Goal: Task Accomplishment & Management: Complete application form

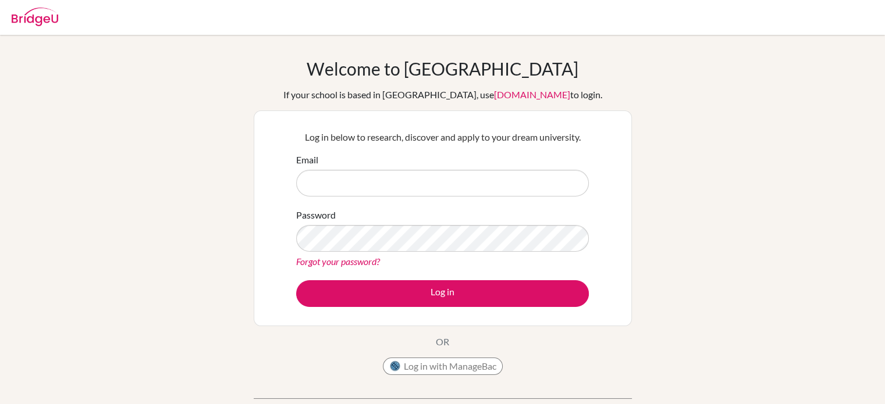
click at [189, 116] on div "Welcome to BridgeU If your school is based in China, use app.bridge-u.com.cn to…" at bounding box center [442, 248] width 885 height 381
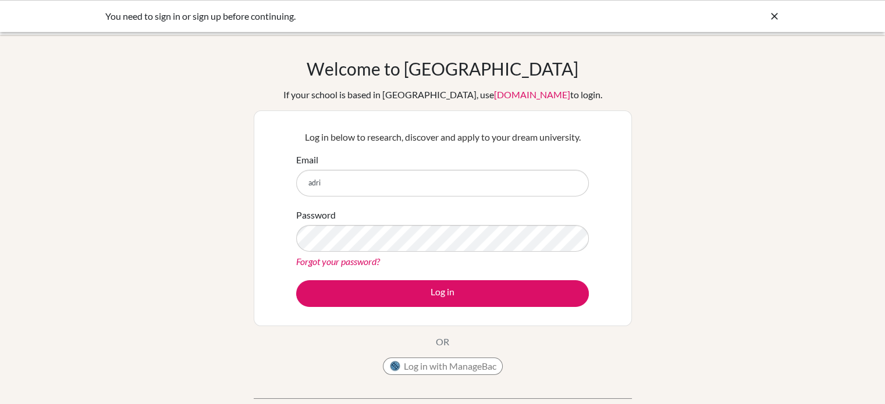
type input "adrianh@summitschool.ae"
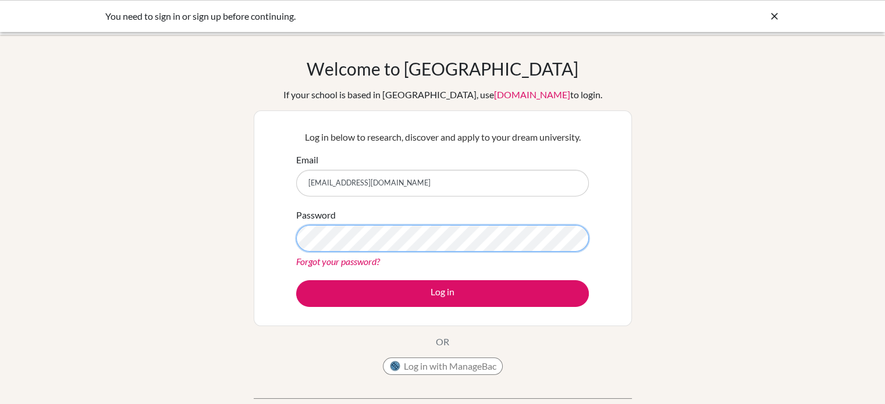
click at [296, 280] on button "Log in" at bounding box center [442, 293] width 293 height 27
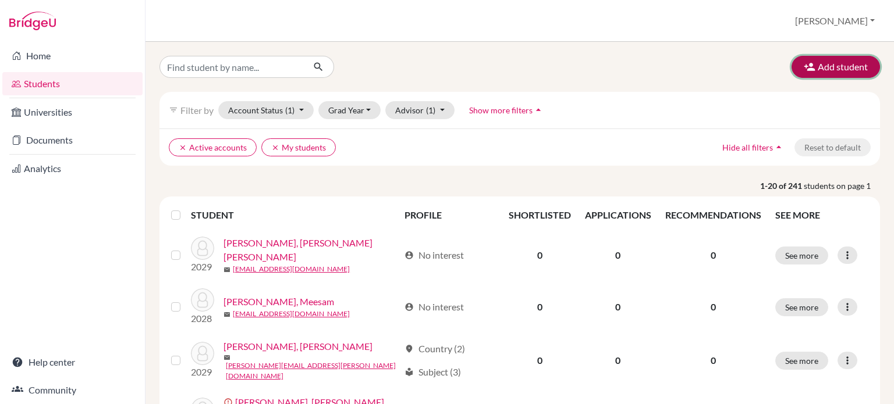
click at [826, 65] on button "Add student" at bounding box center [835, 67] width 88 height 22
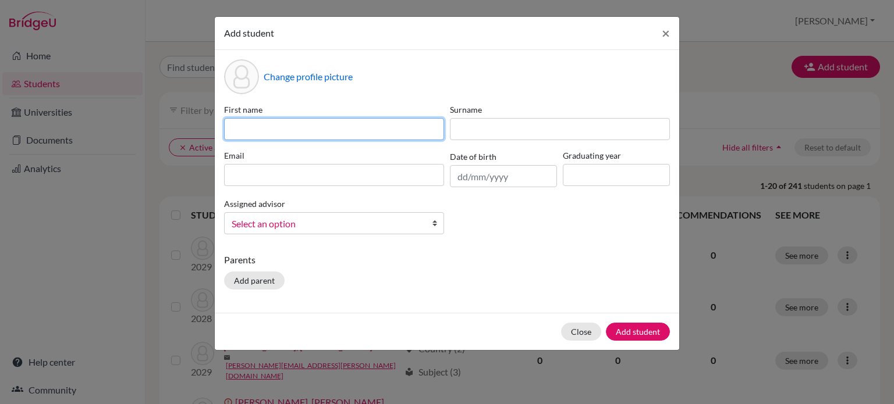
click at [372, 134] on input at bounding box center [334, 129] width 220 height 22
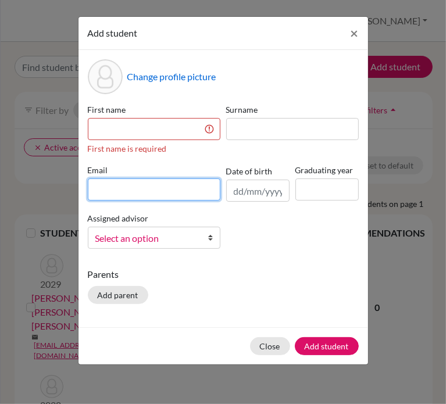
click at [154, 195] on div "First name First name is required Surname Email Date of birth Graduating year A…" at bounding box center [223, 181] width 277 height 155
paste input "mark.evrayem@summitschool.ae"
type input "mark.evrayem@summitschool.ae"
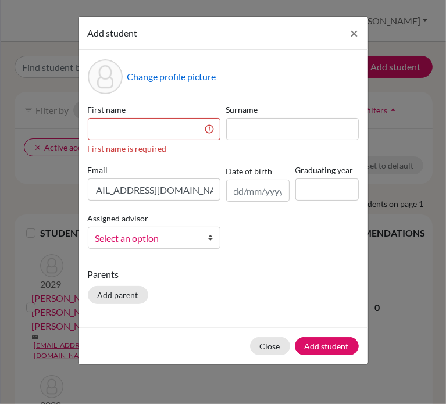
scroll to position [0, 0]
click at [143, 130] on input at bounding box center [154, 129] width 133 height 22
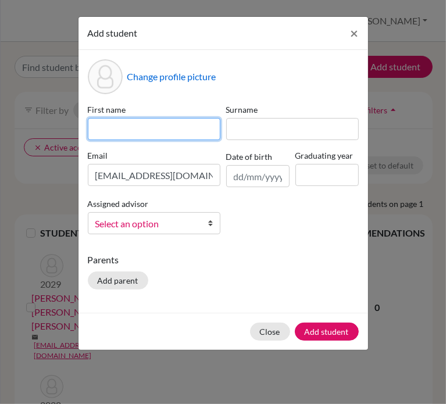
paste input "Mark Evrayem Khalil Anis"
drag, startPoint x: 204, startPoint y: 131, endPoint x: 119, endPoint y: 132, distance: 84.4
click at [119, 132] on input "Mark Evrayem Khalil Anis" at bounding box center [154, 129] width 133 height 22
type input "Mark"
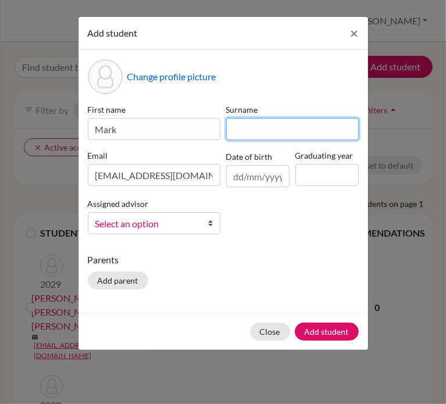
click at [246, 133] on input at bounding box center [292, 129] width 133 height 22
paste input "Evrayem Khalil Anis"
type input "Evrayem Khalil Anis"
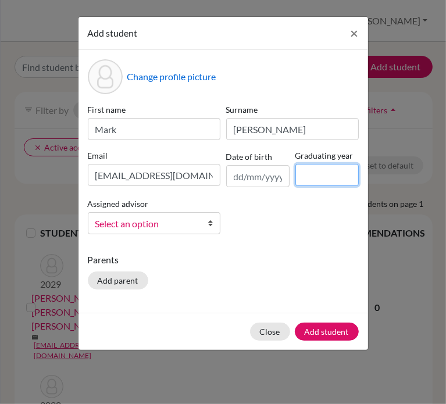
click at [330, 174] on input at bounding box center [327, 175] width 63 height 22
type input "2029"
click at [175, 219] on span "Select an option" at bounding box center [146, 223] width 102 height 15
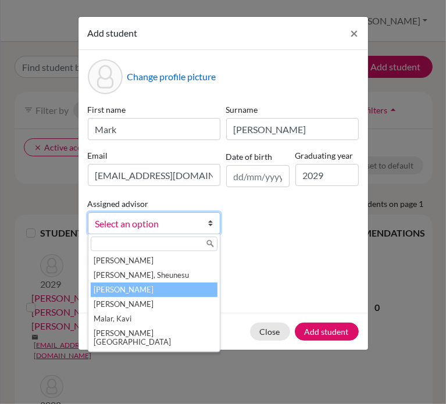
click at [138, 290] on li "Harwood, Adrian" at bounding box center [154, 290] width 127 height 15
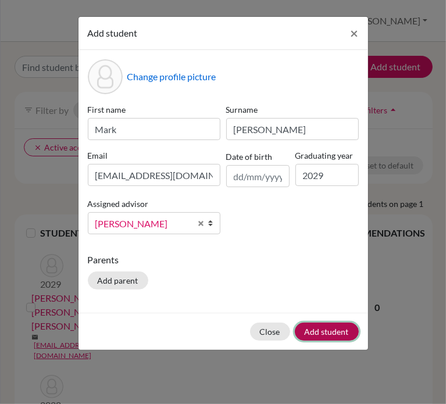
click at [349, 331] on button "Add student" at bounding box center [327, 332] width 64 height 18
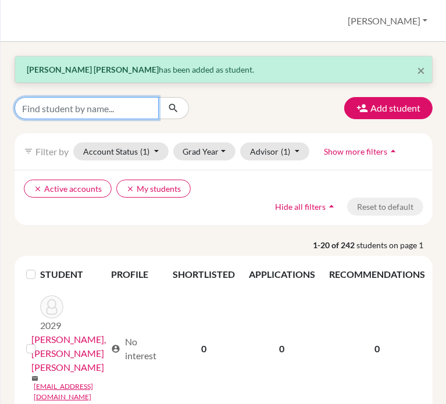
click at [142, 112] on input "Find student by name..." at bounding box center [87, 108] width 144 height 22
type input "mark"
click button "submit" at bounding box center [173, 108] width 31 height 22
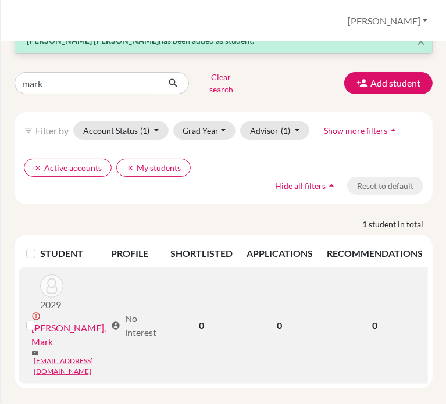
scroll to position [0, 119]
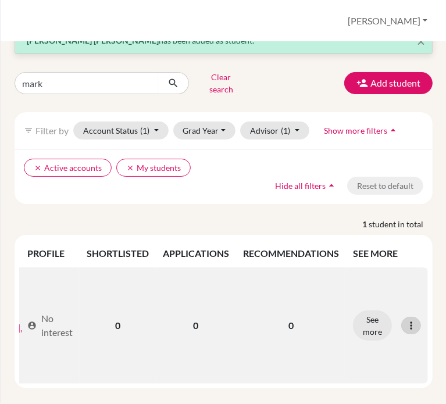
click at [406, 320] on icon at bounding box center [412, 326] width 12 height 12
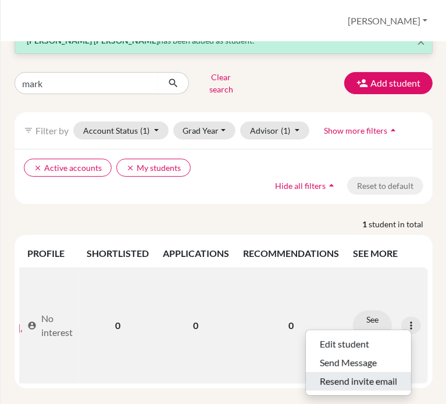
click at [358, 372] on button "Resend invite email" at bounding box center [358, 381] width 105 height 19
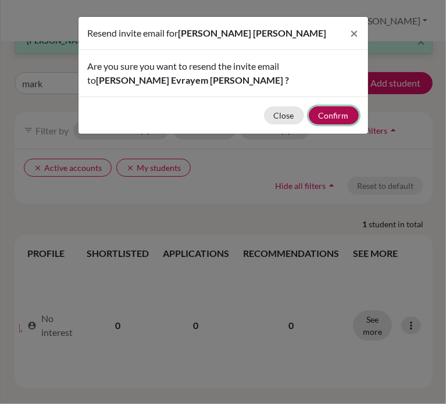
click at [326, 119] on button "Confirm" at bounding box center [334, 115] width 50 height 18
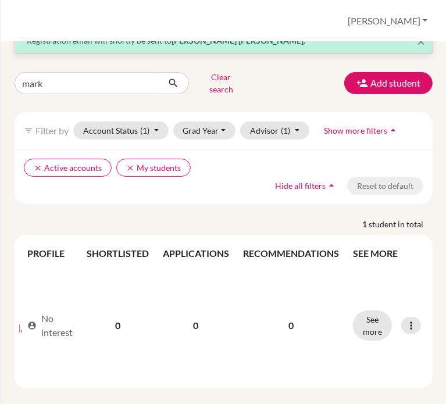
scroll to position [0, 0]
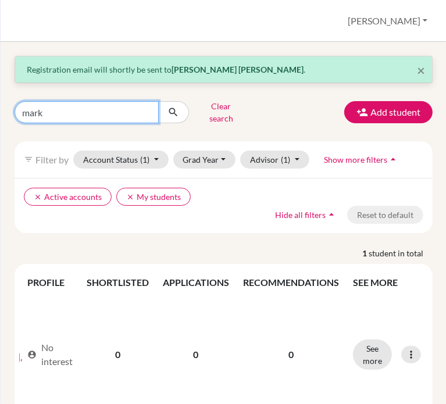
click at [52, 111] on input "mark" at bounding box center [87, 112] width 144 height 22
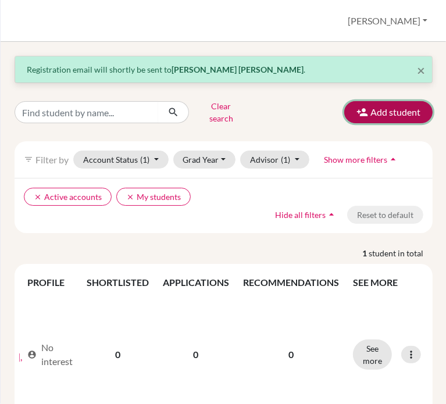
click at [386, 111] on button "Add student" at bounding box center [388, 112] width 88 height 22
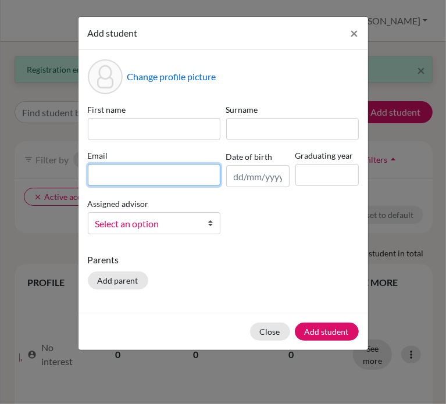
click at [151, 177] on input at bounding box center [154, 175] width 133 height 22
paste input "muhammad.ibrahim@summitschool.ae"
type input "muhammad.ibrahim@summitschool.ae"
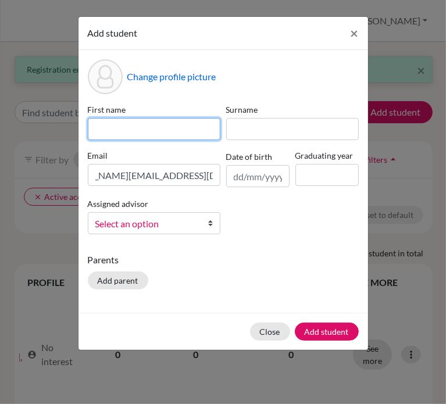
click at [183, 129] on input at bounding box center [154, 129] width 133 height 22
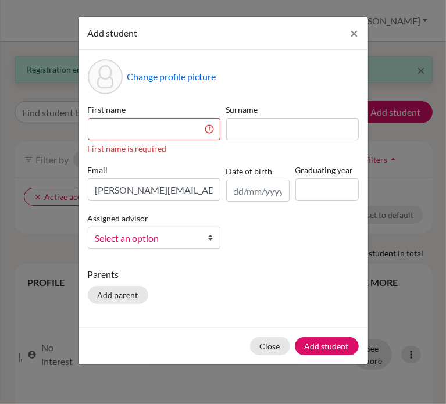
click at [164, 141] on div "First name First name is required Surname Email muhammad.ibrahim@summitschool.a…" at bounding box center [223, 181] width 277 height 155
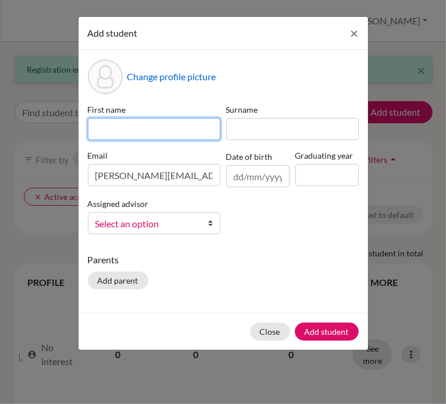
click at [163, 132] on input at bounding box center [154, 129] width 133 height 22
paste input "Muhammad Ibrahim Aboubakar Siddique"
drag, startPoint x: 95, startPoint y: 128, endPoint x: 365, endPoint y: 143, distance: 269.8
click at [365, 143] on div "Change profile picture First name Muhammad Ibrahim Aboubakar Siddique Surname E…" at bounding box center [224, 181] width 290 height 263
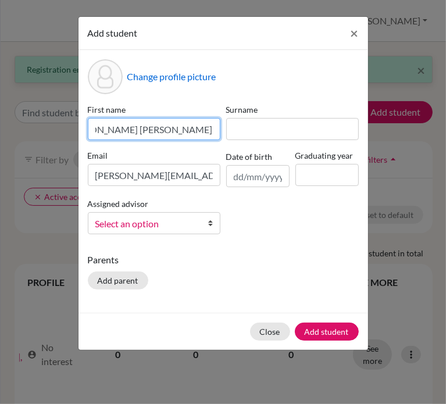
click at [212, 127] on input "Muhammad Ibrahim Aboubakar Siddique" at bounding box center [154, 129] width 133 height 22
drag, startPoint x: 212, startPoint y: 127, endPoint x: 145, endPoint y: 131, distance: 67.0
click at [145, 131] on input "Muhammad Ibrahim Aboubakar Siddique" at bounding box center [154, 129] width 133 height 22
type input "Muhammad Ibrahim Aboubakar Siddique"
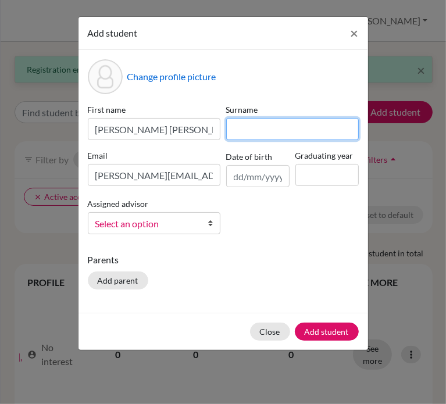
click at [244, 118] on input at bounding box center [292, 129] width 133 height 22
paste input "Ibrahim Aboubakar Siddique"
type input "Ibrahim Aboubakar Siddique"
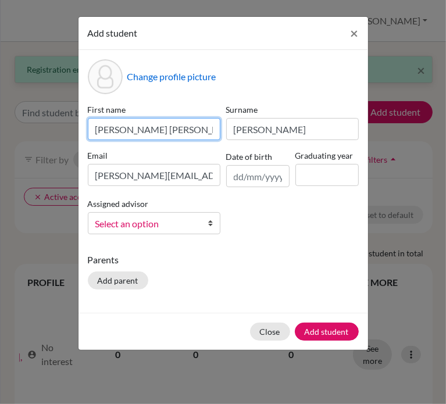
scroll to position [0, 48]
drag, startPoint x: 144, startPoint y: 127, endPoint x: 541, endPoint y: 244, distance: 413.0
click at [446, 244] on html "Home Students Universities Documents Analytics Help center Community Students o…" at bounding box center [223, 202] width 446 height 404
type input "Muhammad"
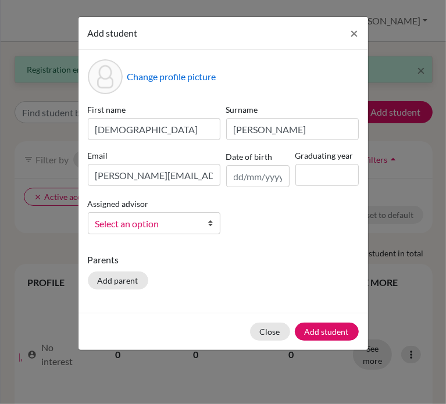
click at [132, 225] on span "Select an option" at bounding box center [146, 223] width 102 height 15
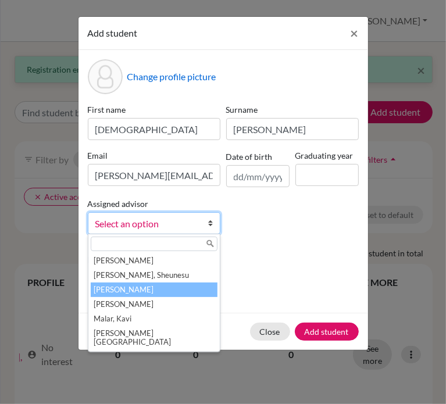
click at [134, 292] on li "Harwood, Adrian" at bounding box center [154, 290] width 127 height 15
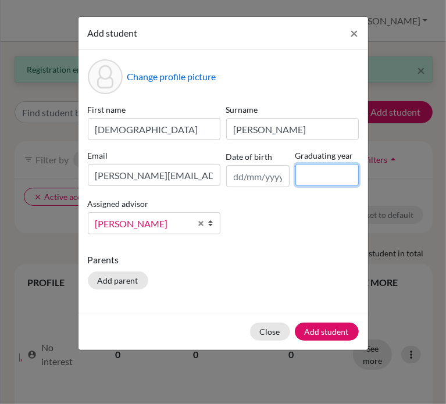
click at [342, 176] on input at bounding box center [327, 175] width 63 height 22
type input "2029"
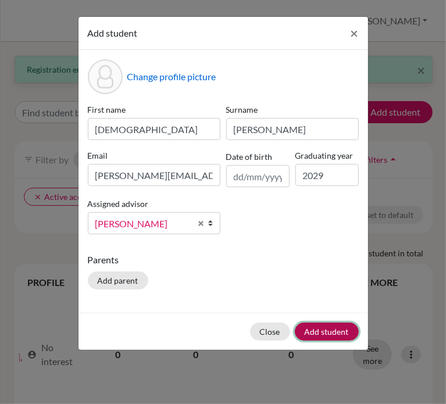
click at [320, 328] on button "Add student" at bounding box center [327, 332] width 64 height 18
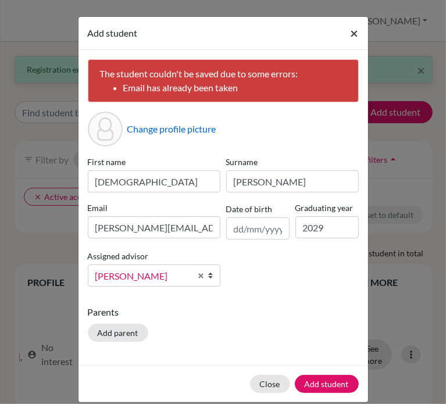
click at [343, 37] on button "×" at bounding box center [355, 33] width 27 height 33
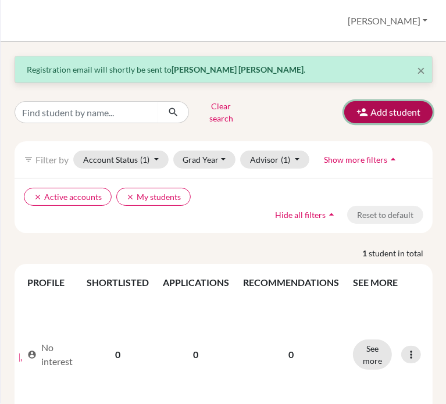
click at [383, 106] on button "Add student" at bounding box center [388, 112] width 88 height 22
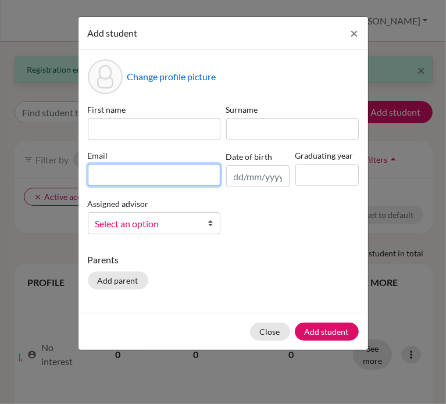
click at [139, 173] on input at bounding box center [154, 175] width 133 height 22
click at [125, 183] on input "syed.ibrahim@summitschool.ae" at bounding box center [154, 175] width 133 height 22
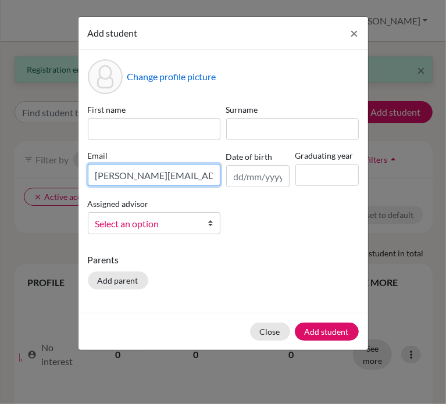
paste input "ee"
type input "syed.ibraheem@summitschool.ae"
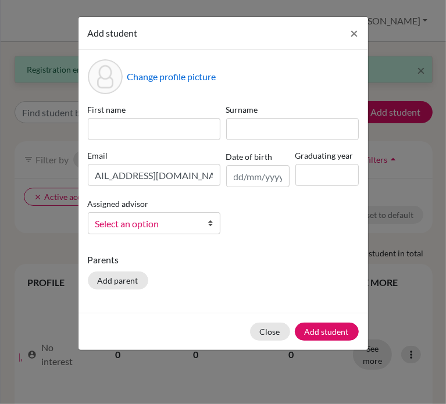
scroll to position [0, 0]
click at [200, 132] on input at bounding box center [154, 129] width 133 height 22
paste input "Syed Ibraheem Haq"
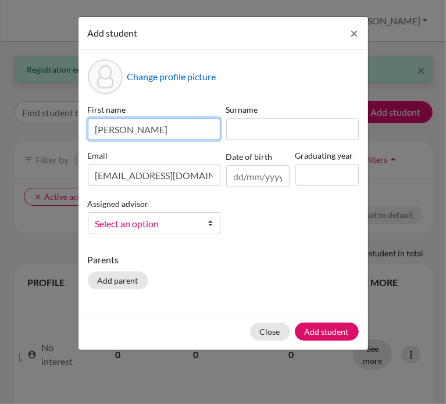
drag, startPoint x: 172, startPoint y: 128, endPoint x: 117, endPoint y: 129, distance: 54.7
click at [117, 129] on input "Syed Ibraheem Haq" at bounding box center [154, 129] width 133 height 22
type input "Syed"
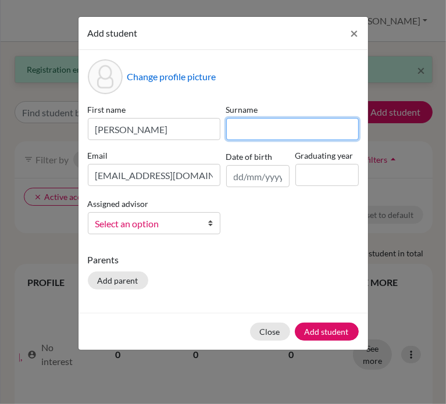
click at [289, 126] on input at bounding box center [292, 129] width 133 height 22
paste input "Ibraheem Haq"
type input "Ibraheem Haq"
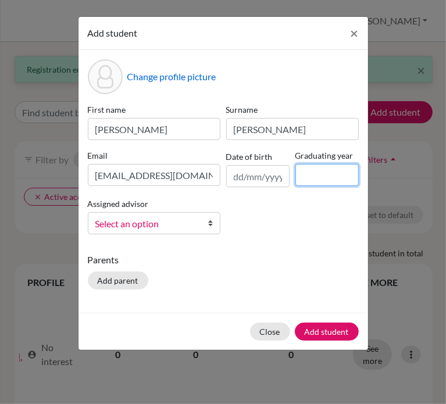
click at [335, 174] on input at bounding box center [327, 175] width 63 height 22
type input "2029"
click at [175, 219] on span "Select an option" at bounding box center [146, 223] width 102 height 15
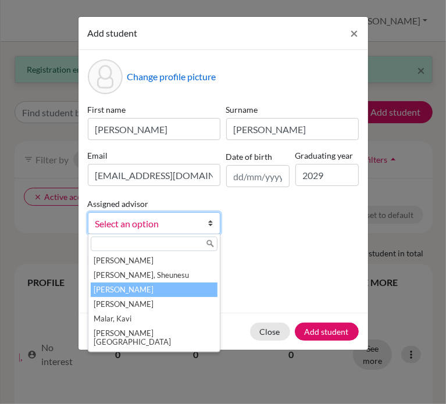
click at [134, 292] on li "Harwood, Adrian" at bounding box center [154, 290] width 127 height 15
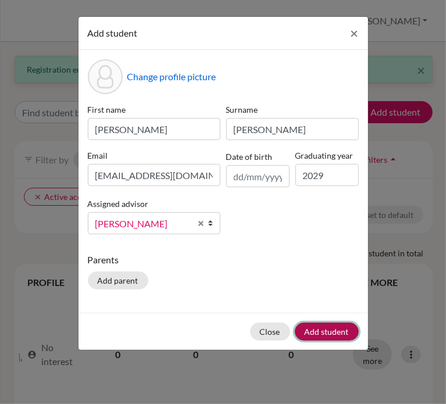
click at [337, 337] on button "Add student" at bounding box center [327, 332] width 64 height 18
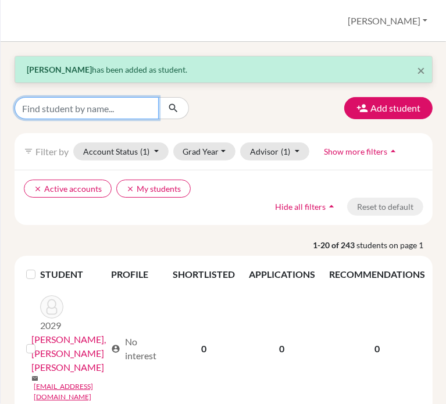
click at [100, 111] on input "Find student by name..." at bounding box center [87, 108] width 144 height 22
type input "Haq"
click button "submit" at bounding box center [173, 108] width 31 height 22
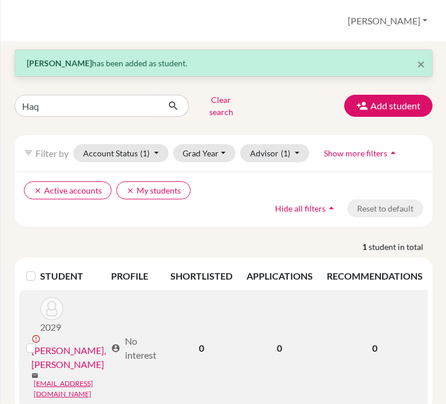
scroll to position [0, 119]
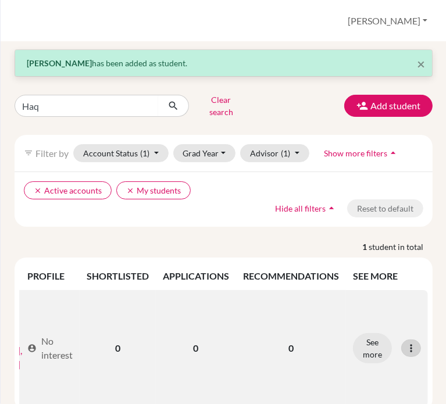
click at [403, 340] on div at bounding box center [411, 348] width 20 height 17
